Goal: Transaction & Acquisition: Download file/media

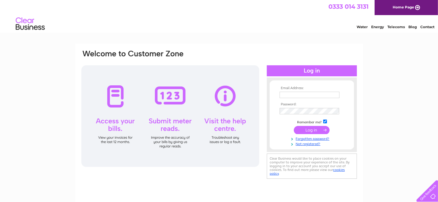
type input "louise@4sr.co.uk"
click at [309, 129] on input "submit" at bounding box center [312, 130] width 36 height 8
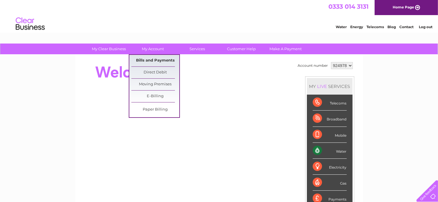
click at [151, 58] on link "Bills and Payments" at bounding box center [155, 61] width 48 height 12
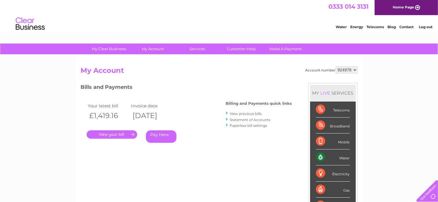
click at [113, 135] on link "." at bounding box center [112, 135] width 51 height 8
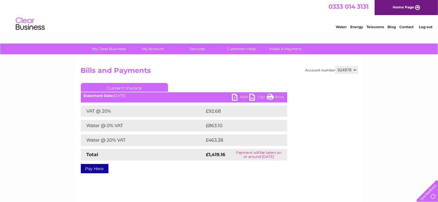
click at [236, 95] on link "PDF" at bounding box center [240, 98] width 17 height 8
click at [241, 52] on link "Customer Help" at bounding box center [242, 49] width 48 height 11
click at [355, 70] on select "924978" at bounding box center [347, 70] width 22 height 7
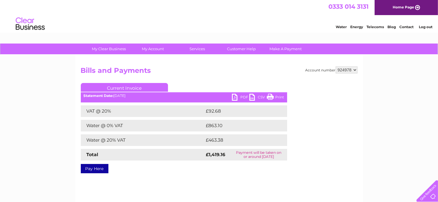
click at [355, 70] on select "924978" at bounding box center [347, 70] width 22 height 7
click at [237, 98] on link "PDF" at bounding box center [240, 98] width 17 height 8
